Goal: Information Seeking & Learning: Learn about a topic

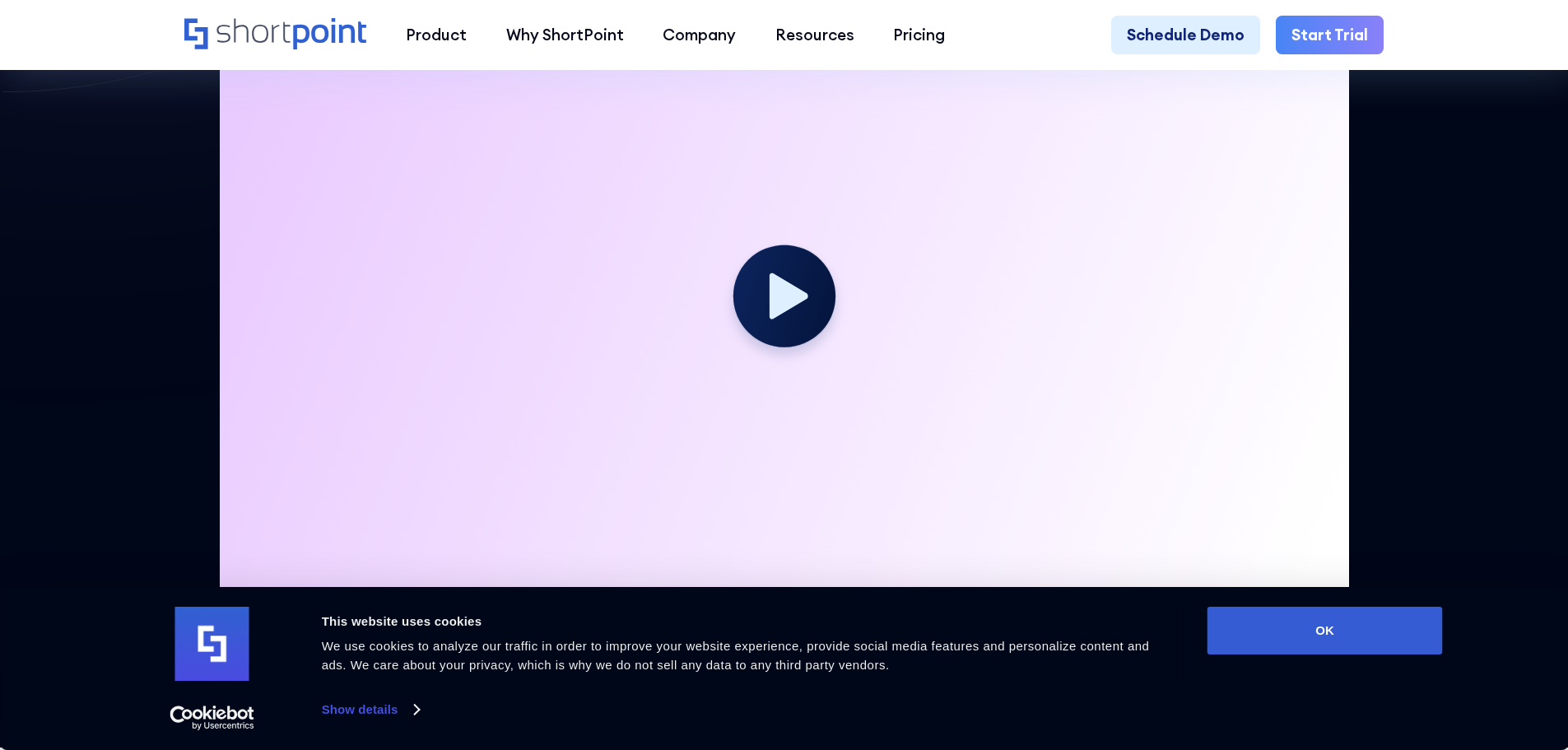
scroll to position [623, 0]
click at [186, 220] on div "Your browser does not support the video tag." at bounding box center [784, 304] width 1199 height 635
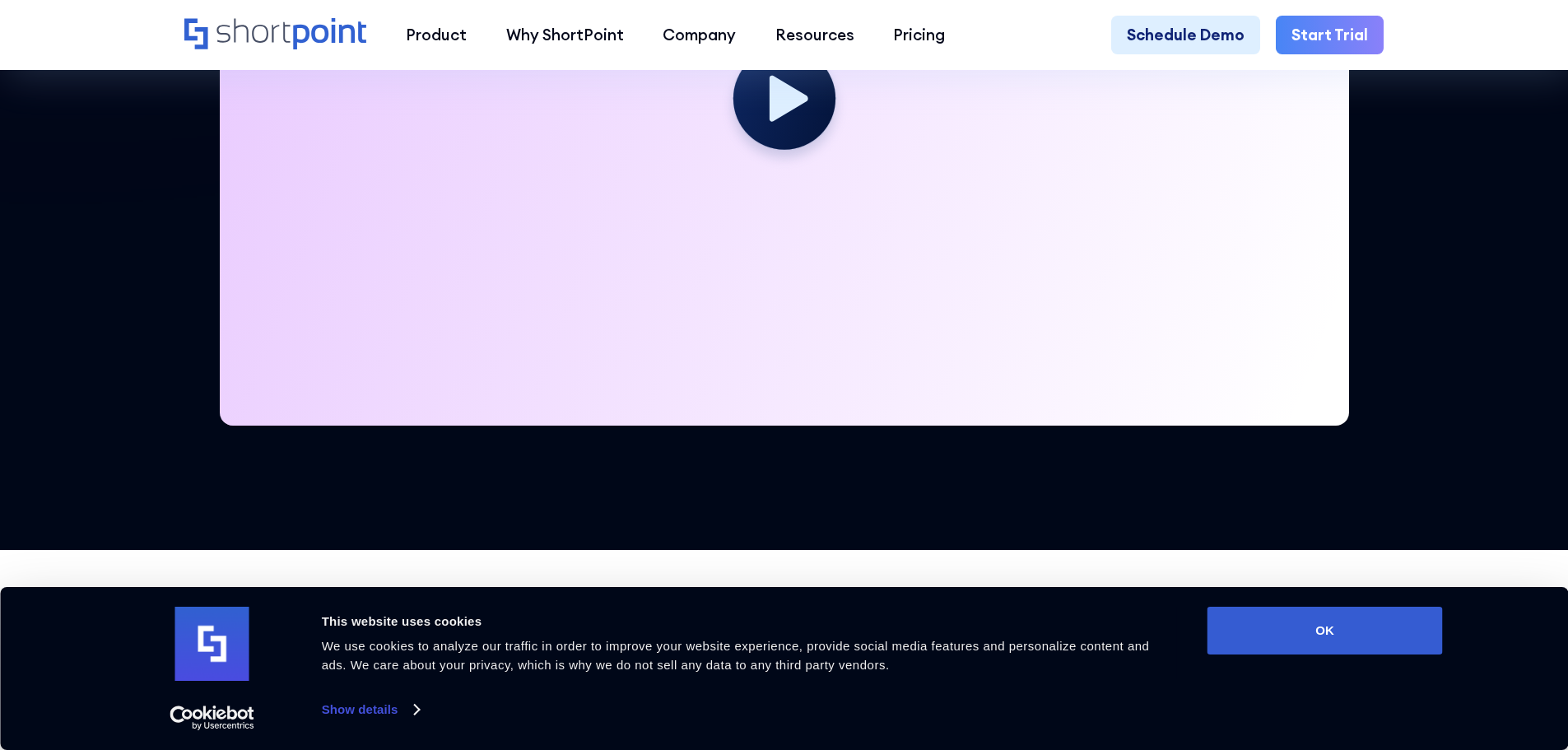
scroll to position [821, 0]
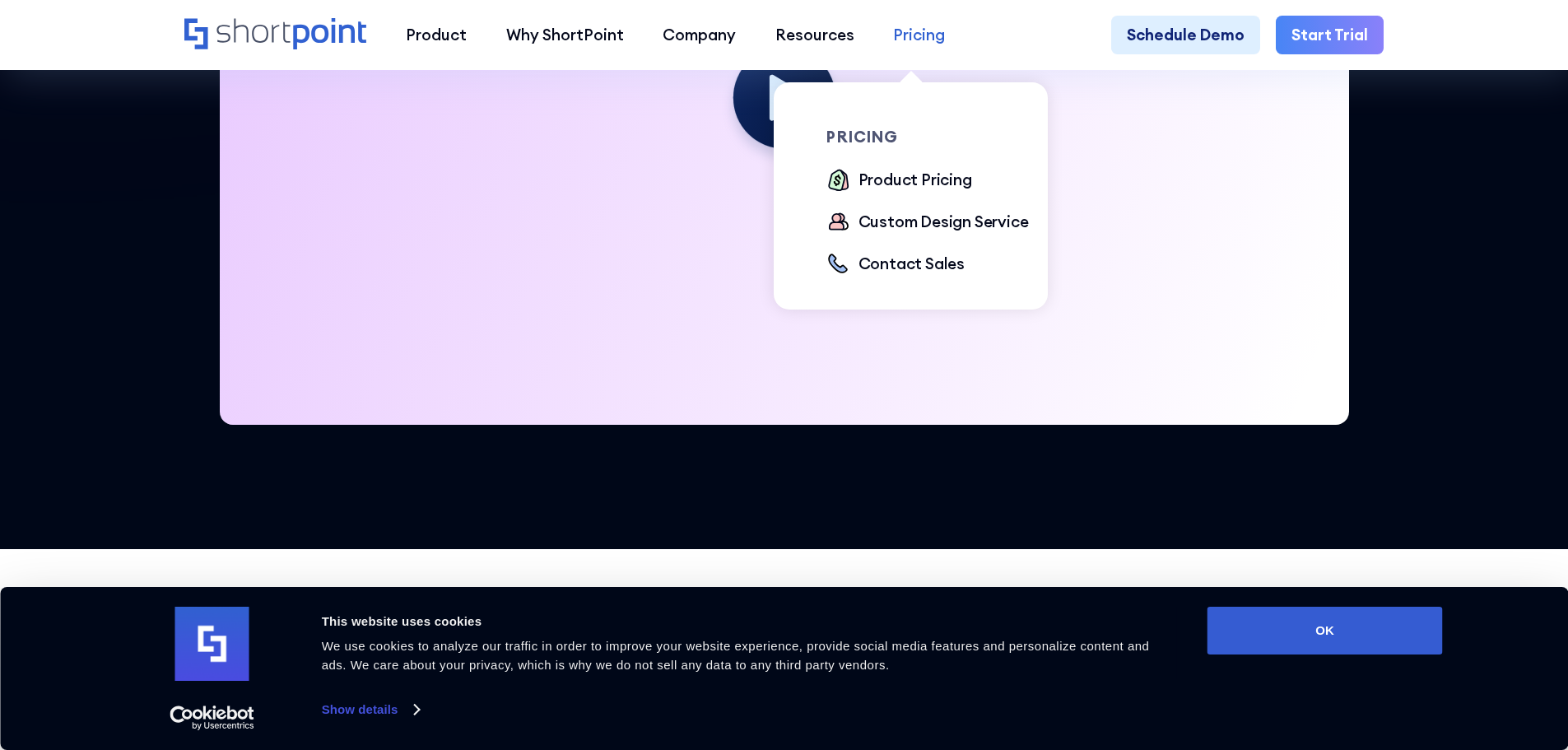
click at [925, 34] on div "Pricing" at bounding box center [919, 35] width 51 height 24
click at [940, 181] on div "Product Pricing" at bounding box center [915, 180] width 114 height 24
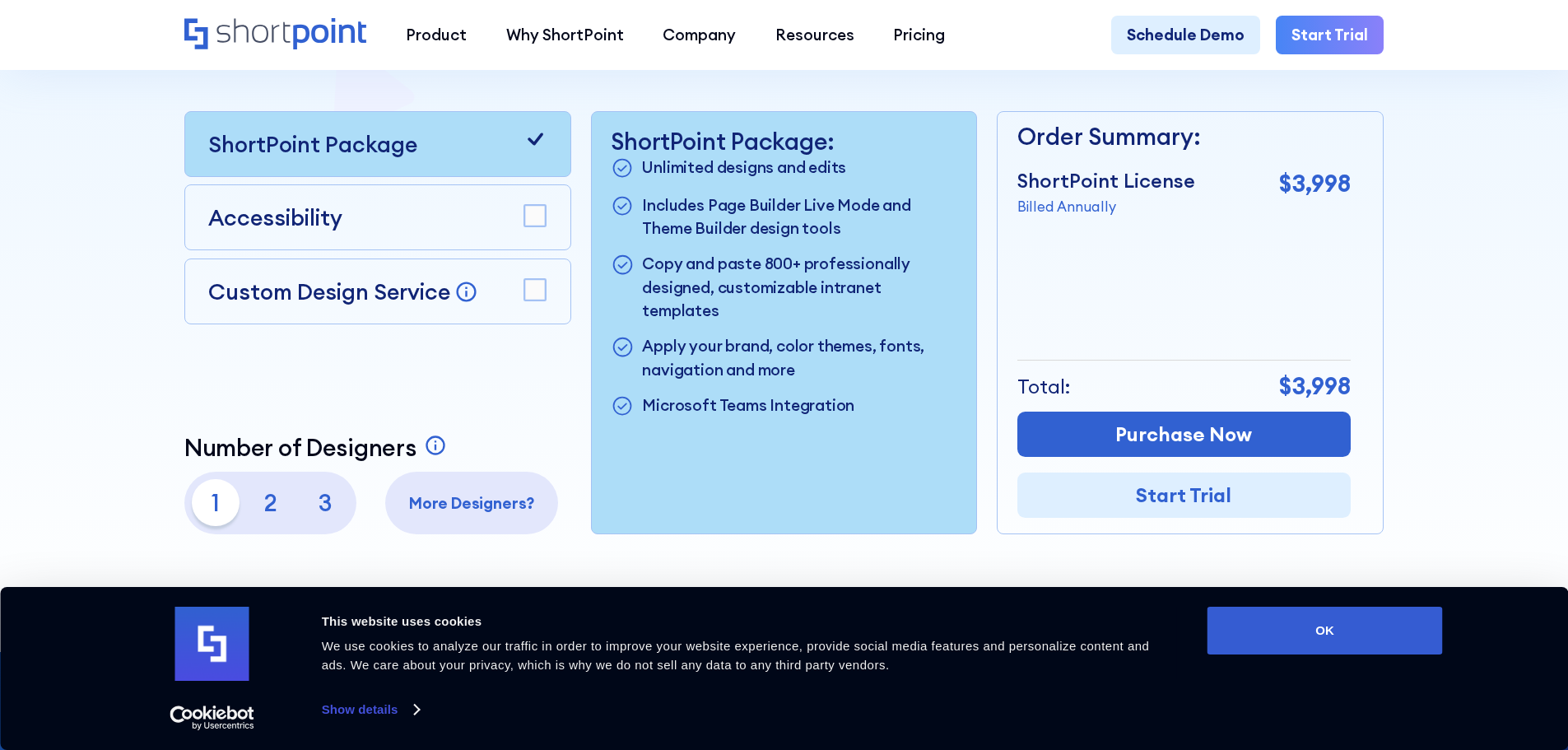
scroll to position [519, 0]
click at [534, 221] on rect at bounding box center [535, 215] width 21 height 21
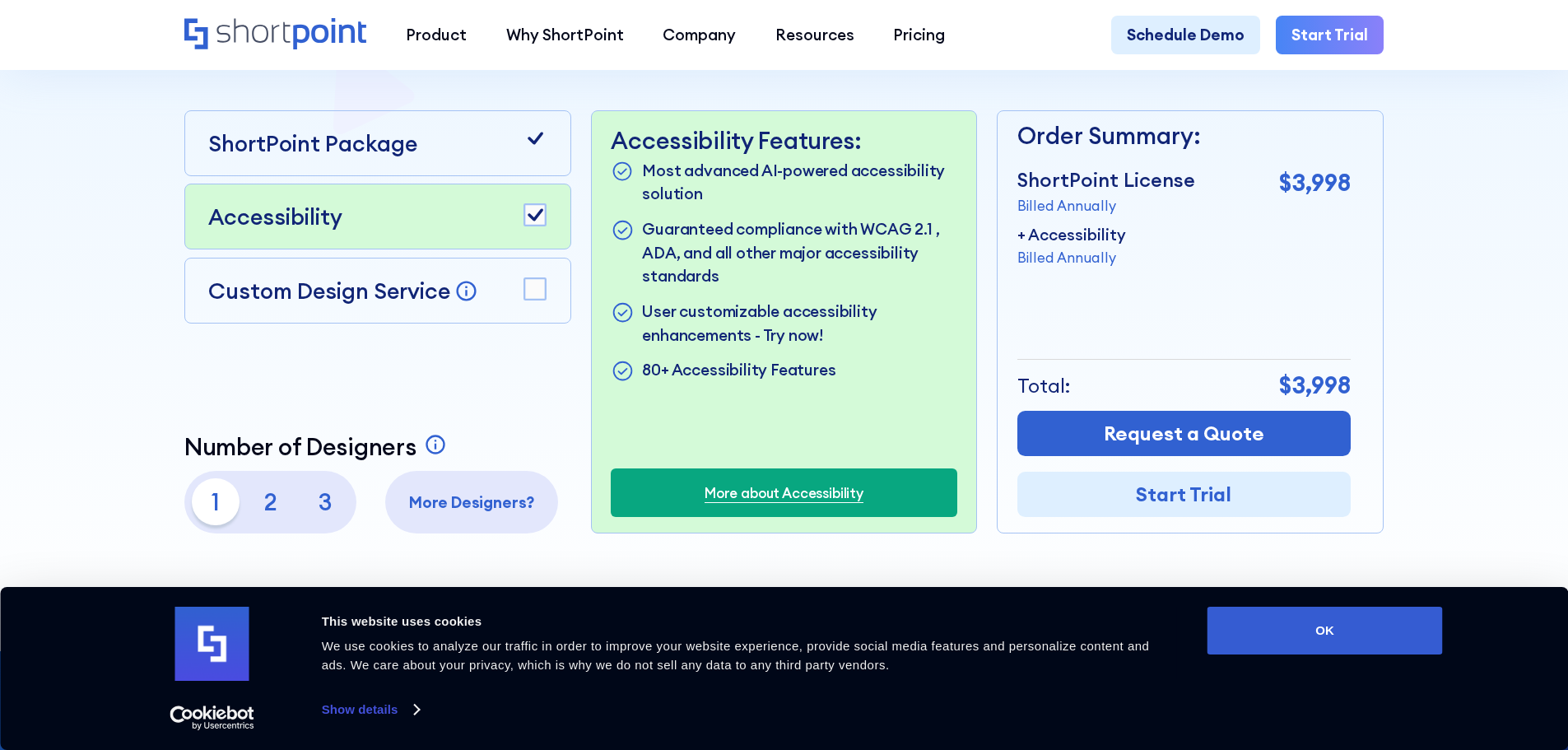
click at [531, 288] on rect at bounding box center [535, 289] width 21 height 21
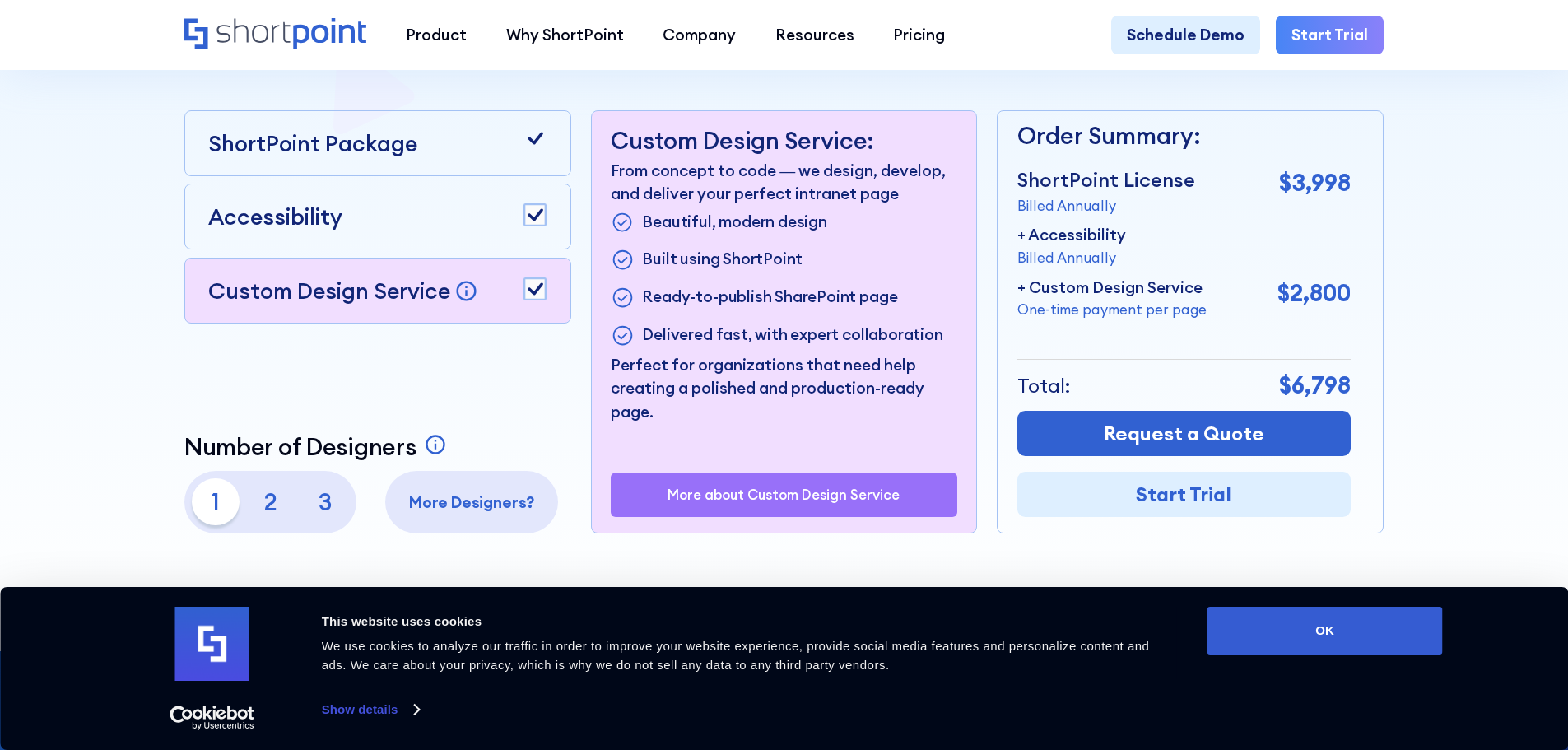
click at [267, 521] on p "2" at bounding box center [271, 502] width 47 height 47
click at [322, 513] on p "3" at bounding box center [326, 502] width 47 height 47
click at [294, 509] on div "1 2 3" at bounding box center [269, 502] width 156 height 47
click at [278, 510] on p "2" at bounding box center [271, 502] width 47 height 47
click at [211, 506] on p "1" at bounding box center [215, 502] width 47 height 47
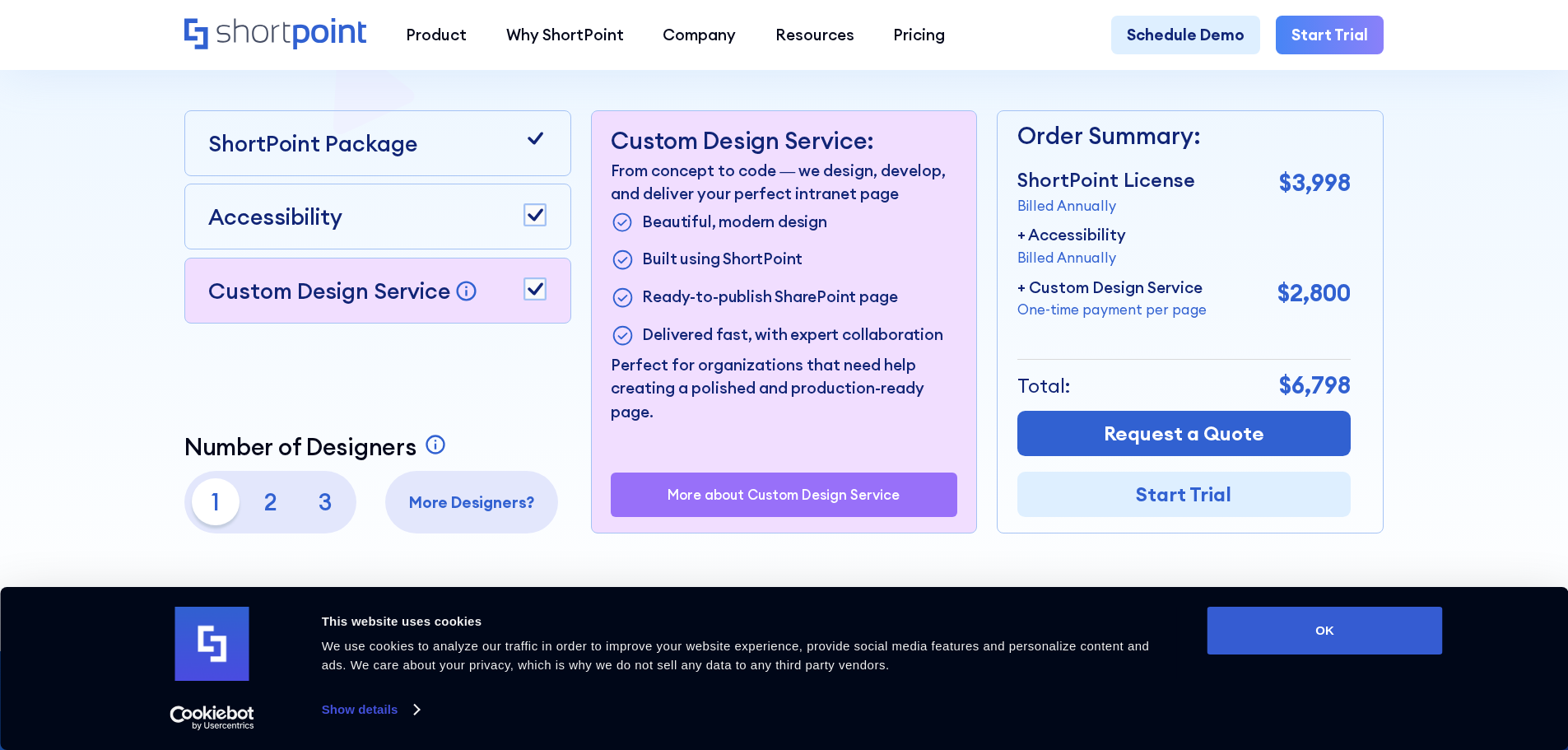
click at [261, 512] on p "2" at bounding box center [271, 502] width 47 height 47
click at [205, 510] on p "1" at bounding box center [215, 502] width 47 height 47
click at [263, 517] on p "2" at bounding box center [271, 502] width 47 height 47
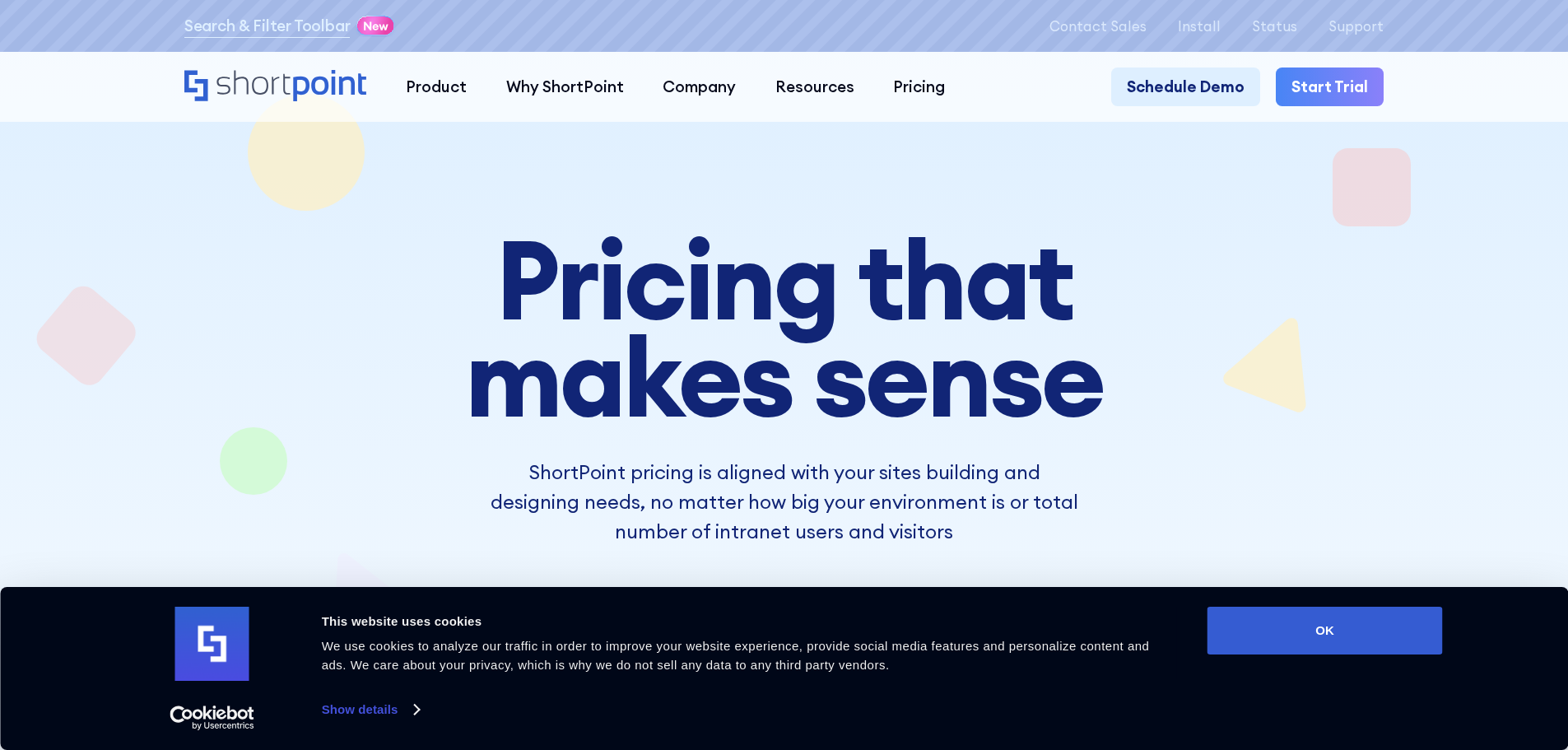
scroll to position [0, 0]
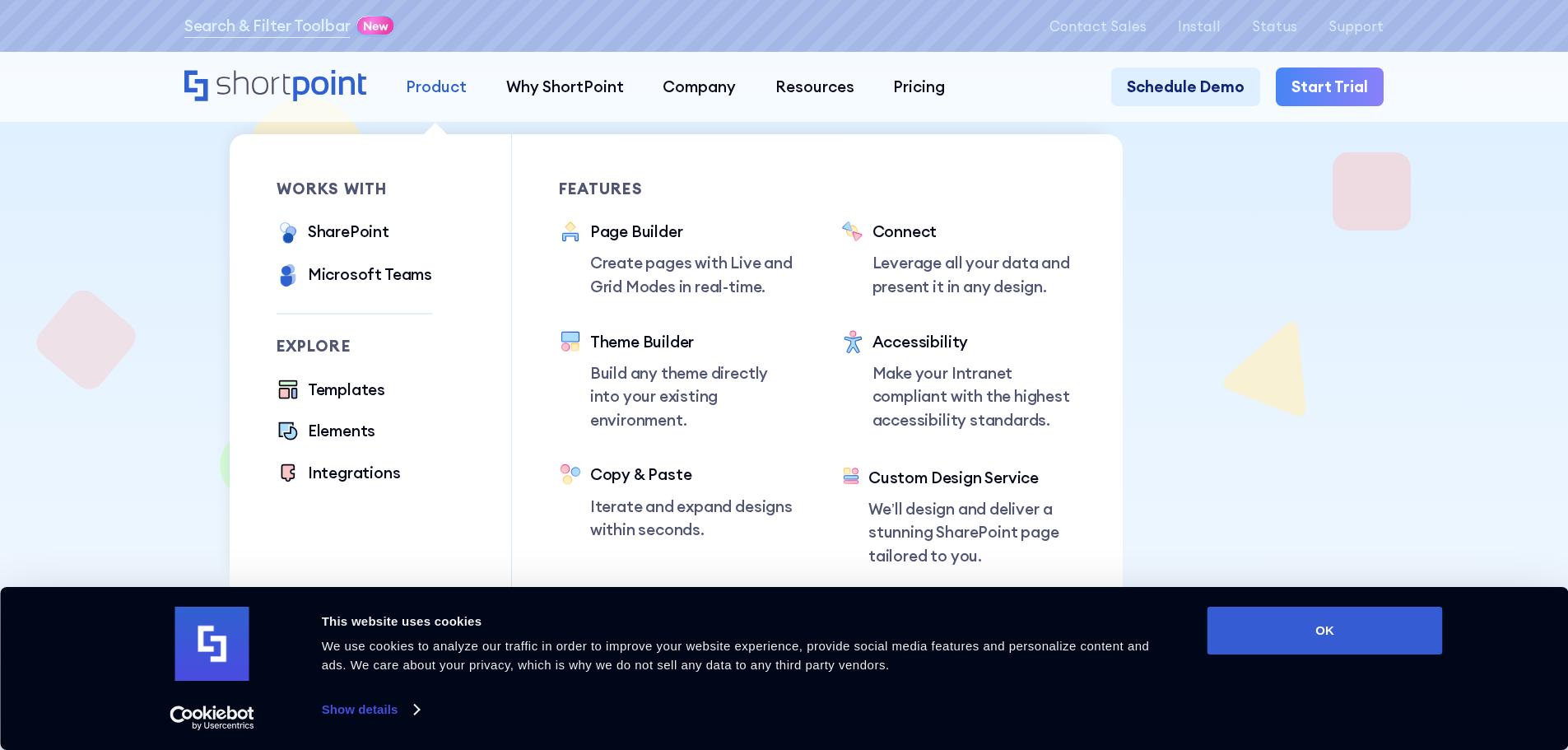
click at [444, 84] on div "Product" at bounding box center [436, 87] width 61 height 24
click at [365, 240] on div "SharePoint" at bounding box center [348, 232] width 82 height 24
